Goal: Task Accomplishment & Management: Complete application form

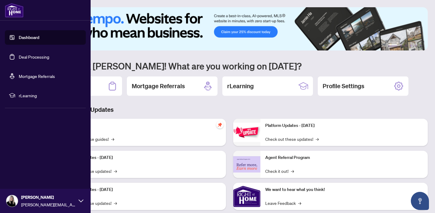
click at [26, 55] on link "Deal Processing" at bounding box center [34, 56] width 31 height 5
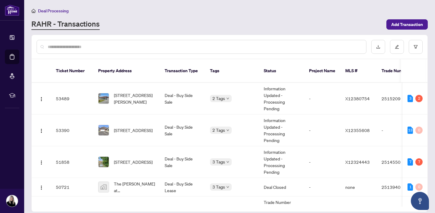
click at [174, 47] on input "text" at bounding box center [205, 47] width 314 height 7
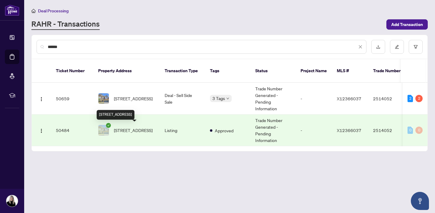
type input "******"
click at [132, 131] on span "[STREET_ADDRESS]" at bounding box center [133, 130] width 39 height 7
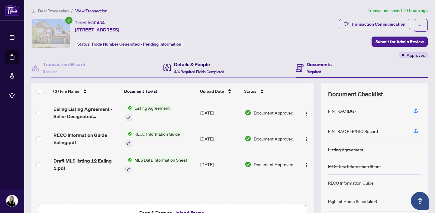
click at [187, 68] on div "Details & People 4/4 Required Fields Completed" at bounding box center [199, 68] width 50 height 14
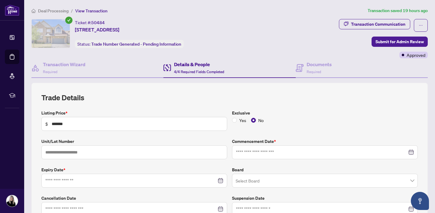
type input "**********"
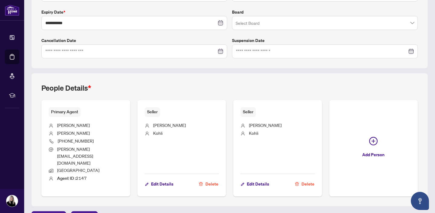
scroll to position [160, 0]
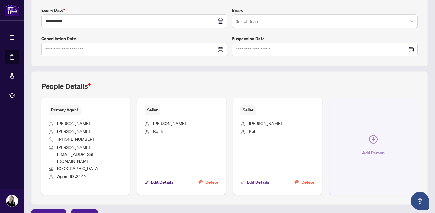
click at [374, 135] on icon "plus-circle" at bounding box center [374, 139] width 8 height 8
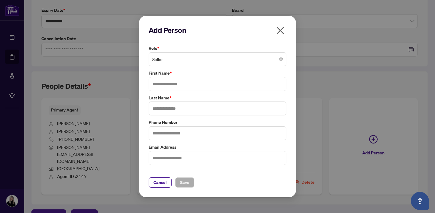
click at [194, 59] on span "Seller" at bounding box center [217, 59] width 131 height 11
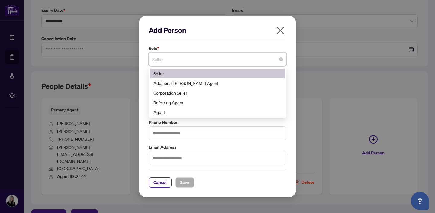
click at [280, 27] on icon "close" at bounding box center [281, 31] width 10 height 10
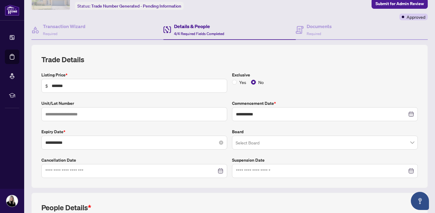
scroll to position [0, 0]
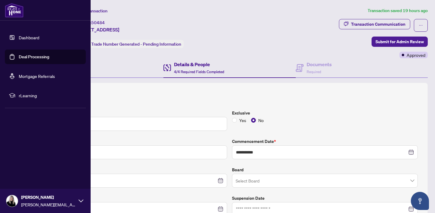
click at [28, 56] on link "Deal Processing" at bounding box center [34, 56] width 31 height 5
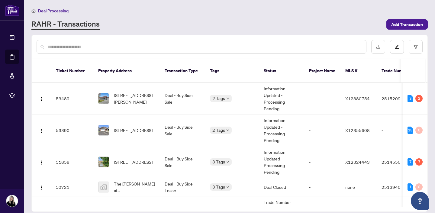
click at [114, 46] on input "text" at bounding box center [205, 47] width 314 height 7
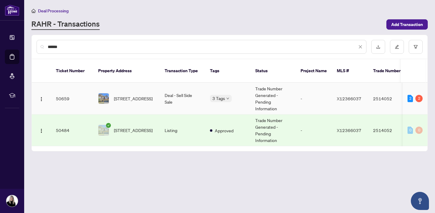
type input "******"
click at [118, 95] on span "[STREET_ADDRESS]" at bounding box center [133, 98] width 39 height 7
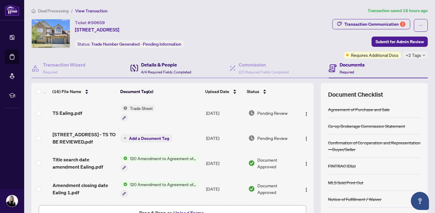
click at [171, 62] on h4 "Details & People" at bounding box center [166, 64] width 50 height 7
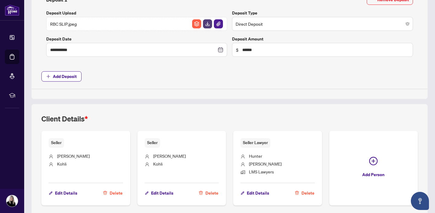
scroll to position [294, 0]
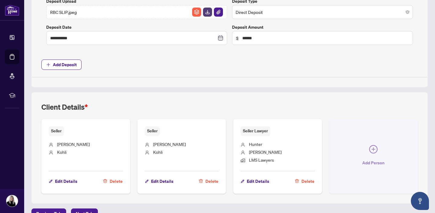
click at [374, 148] on icon "plus-circle" at bounding box center [374, 150] width 4 height 4
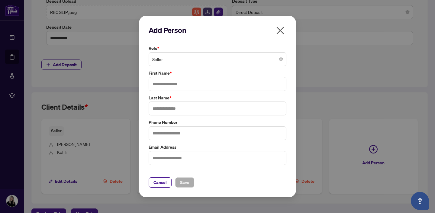
click at [184, 60] on span "Seller" at bounding box center [217, 59] width 131 height 11
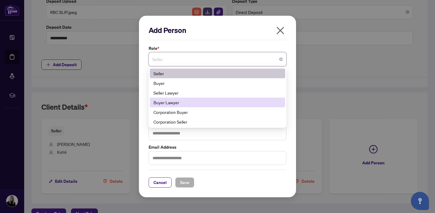
click at [171, 102] on div "Buyer Lawyer" at bounding box center [218, 102] width 128 height 7
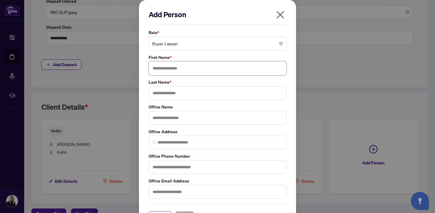
click at [169, 69] on input "text" at bounding box center [218, 68] width 138 height 14
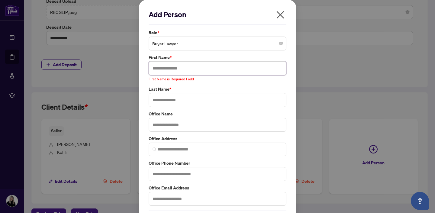
click at [180, 68] on input "text" at bounding box center [218, 68] width 138 height 14
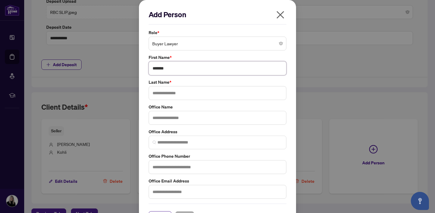
type input "*******"
click at [170, 96] on input "text" at bounding box center [218, 93] width 138 height 14
type input "******"
click at [165, 121] on input "text" at bounding box center [218, 118] width 138 height 14
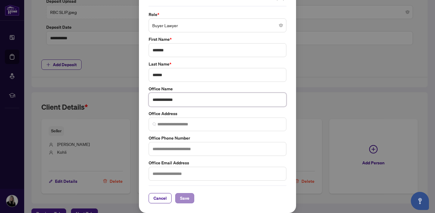
type input "**********"
click at [181, 199] on span "Save" at bounding box center [184, 199] width 9 height 10
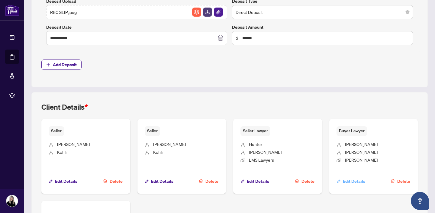
click at [348, 179] on span "Edit Details" at bounding box center [354, 182] width 22 height 10
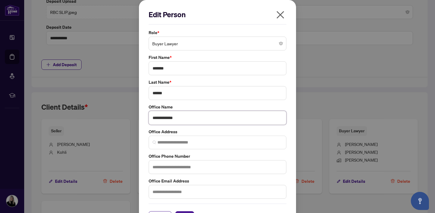
click at [161, 118] on input "**********" at bounding box center [218, 118] width 138 height 14
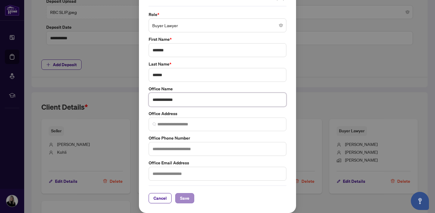
type input "**********"
click at [184, 198] on span "Save" at bounding box center [184, 199] width 9 height 10
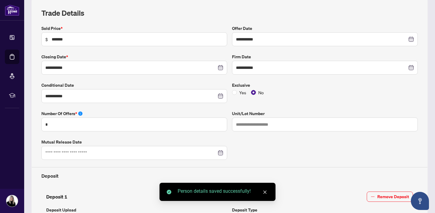
scroll to position [0, 0]
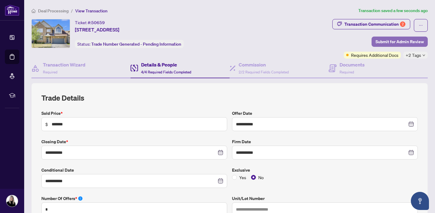
click at [402, 40] on span "Submit for Admin Review" at bounding box center [400, 42] width 48 height 10
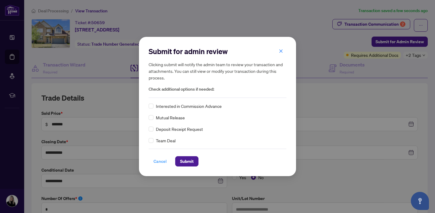
click at [161, 161] on span "Cancel" at bounding box center [160, 162] width 13 height 10
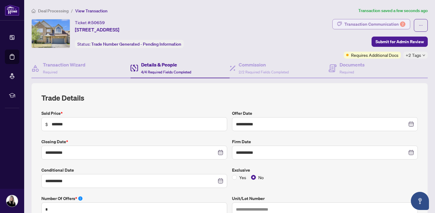
click at [371, 22] on div "Transaction Communication 2" at bounding box center [375, 24] width 61 height 10
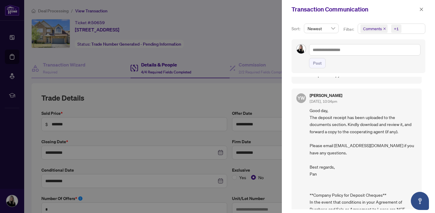
scroll to position [153, 0]
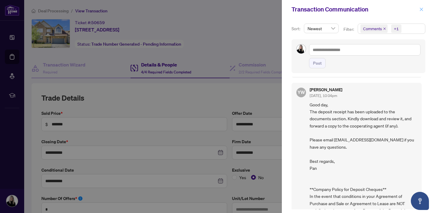
click at [422, 10] on icon "close" at bounding box center [421, 9] width 3 height 3
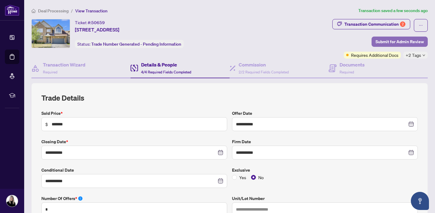
click at [397, 42] on span "Submit for Admin Review" at bounding box center [400, 42] width 48 height 10
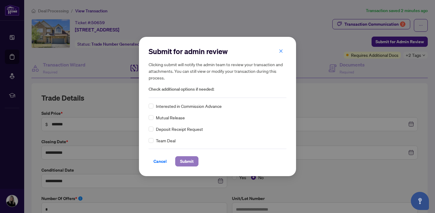
click at [190, 162] on span "Submit" at bounding box center [187, 162] width 14 height 10
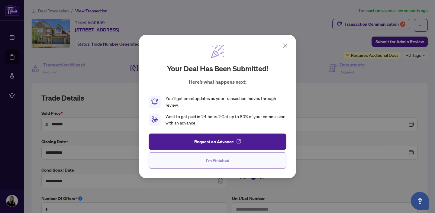
click at [234, 158] on button "I'm Finished" at bounding box center [218, 160] width 138 height 16
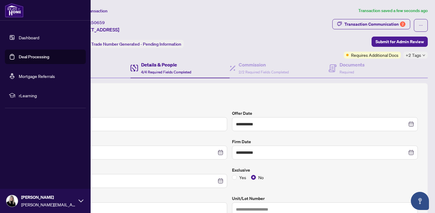
click at [27, 56] on link "Deal Processing" at bounding box center [34, 56] width 31 height 5
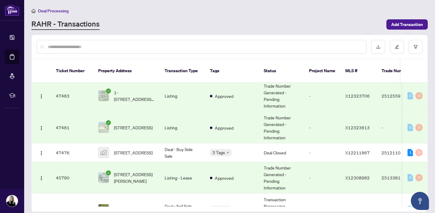
scroll to position [368, 0]
